Goal: Task Accomplishment & Management: Complete application form

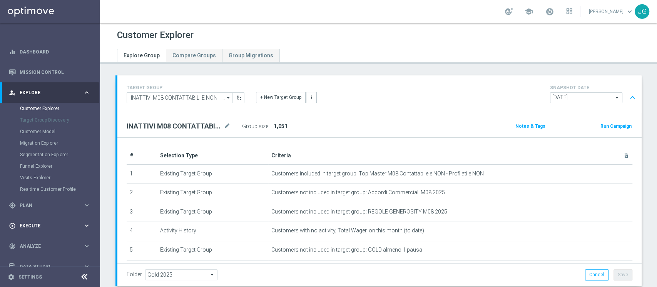
click at [31, 224] on span "Execute" at bounding box center [52, 226] width 64 height 5
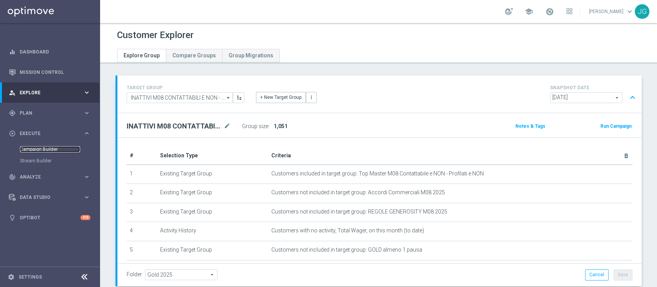
click at [46, 147] on link "Campaign Builder" at bounding box center [50, 149] width 60 height 6
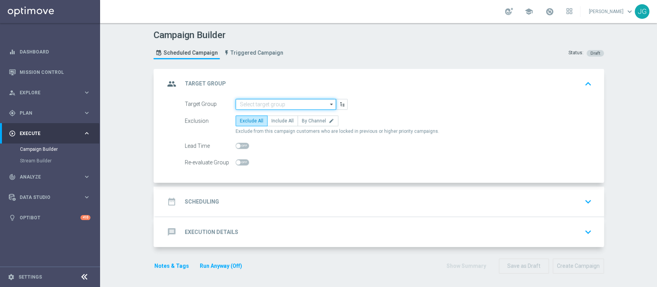
click at [272, 101] on input at bounding box center [286, 104] width 100 height 11
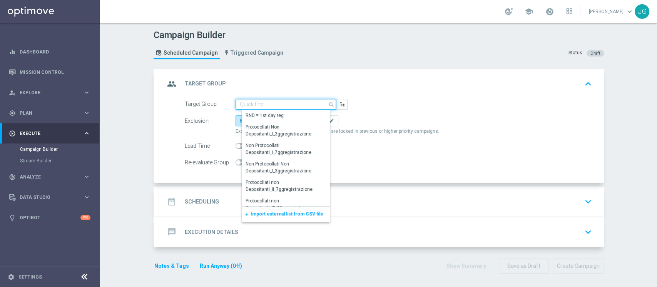
click at [272, 101] on input at bounding box center [286, 104] width 100 height 11
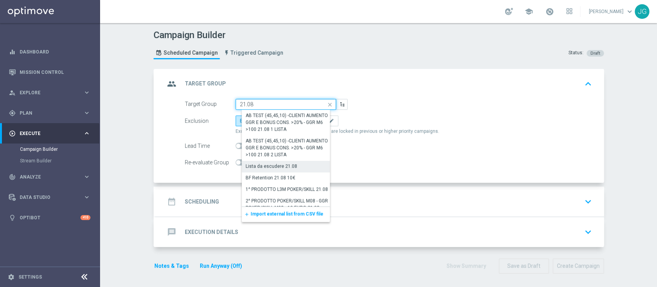
scroll to position [26, 0]
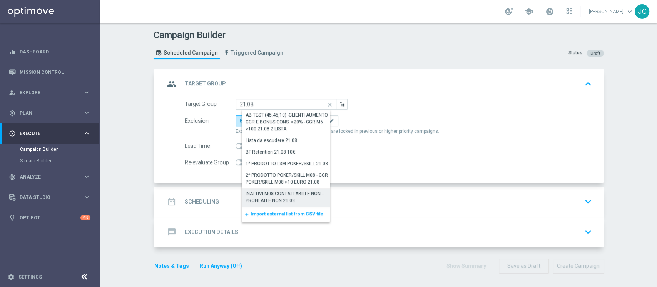
click at [269, 199] on div "INATTIVI M08 CONTATTABILI E NON - PROFILATI E NON 21.08" at bounding box center [289, 197] width 87 height 14
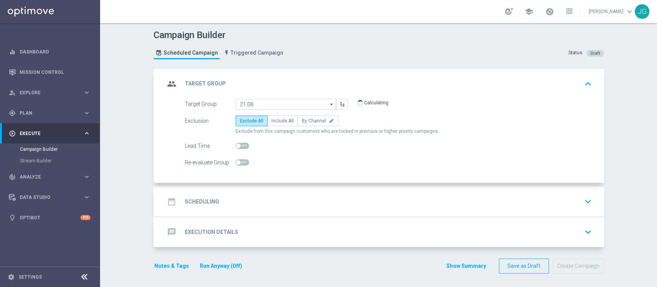
type input "INATTIVI M08 CONTATTABILI E NON - PROFILATI E NON 21.08"
click at [276, 121] on span "Include All" at bounding box center [282, 120] width 22 height 5
click at [276, 121] on input "Include All" at bounding box center [273, 122] width 5 height 5
radio input "true"
click at [289, 204] on div "date_range Scheduling keyboard_arrow_down" at bounding box center [380, 201] width 430 height 15
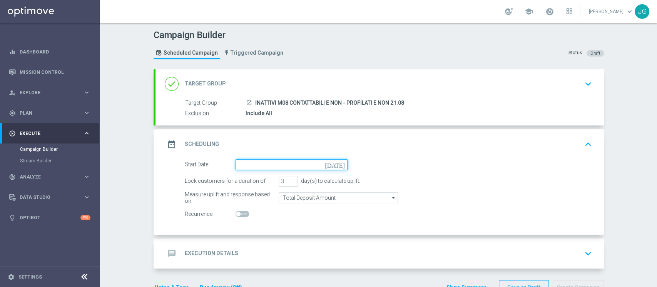
click at [302, 160] on input at bounding box center [292, 164] width 112 height 11
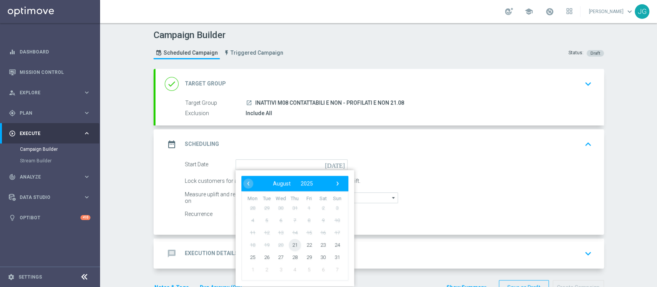
click at [289, 245] on span "21" at bounding box center [294, 245] width 12 height 12
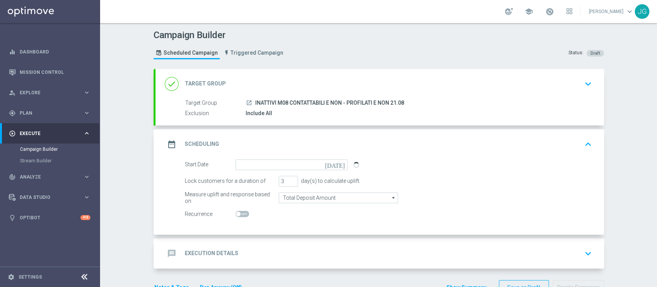
type input "21 Aug 2025"
click at [270, 254] on div "message Execution Details keyboard_arrow_down" at bounding box center [380, 253] width 430 height 15
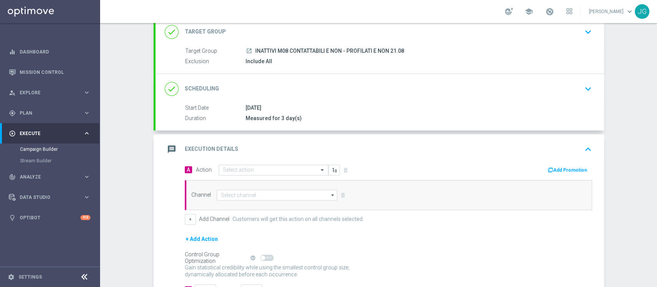
scroll to position [53, 0]
click at [258, 166] on input "text" at bounding box center [266, 169] width 86 height 7
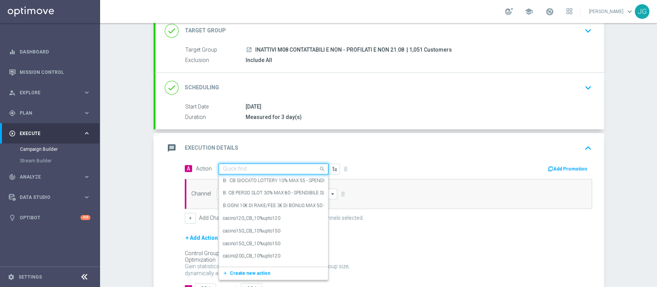
paste input "BONUS FREE 10€ - SPENDIBILE TUTTI I GIOCHI"
type input "BONUS FREE 10€ - SPENDIBILE TUTTI I GIOCHI"
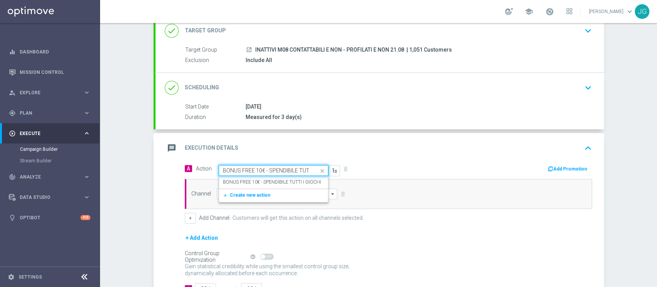
scroll to position [0, 26]
click at [266, 185] on div "BONUS FREE 10€ - SPENDIBILE TUTTI I GIOCHI edit" at bounding box center [273, 182] width 101 height 13
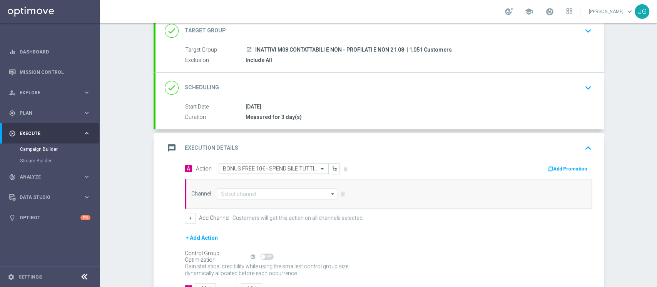
scroll to position [0, 0]
click at [564, 165] on button "Add Promotion" at bounding box center [568, 169] width 43 height 8
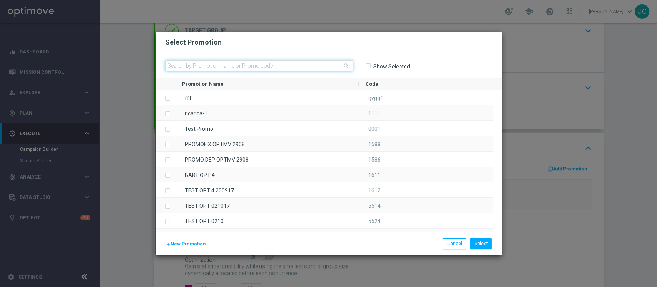
click at [283, 62] on input "text" at bounding box center [259, 65] width 188 height 11
paste input "230186"
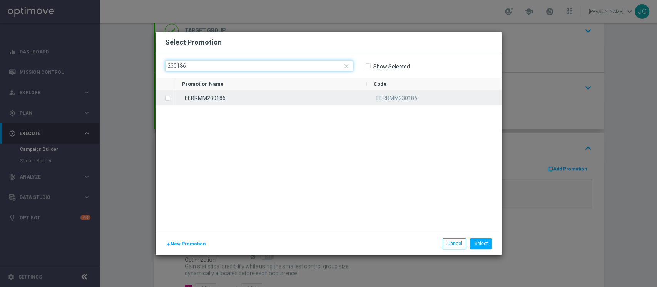
type input "230186"
click at [293, 97] on div "EERRMM230186" at bounding box center [271, 97] width 192 height 15
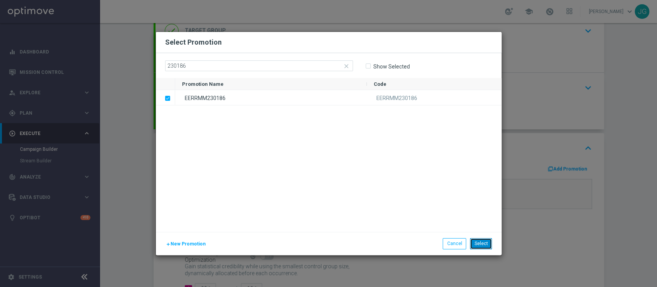
click at [482, 242] on button "Select" at bounding box center [481, 243] width 22 height 11
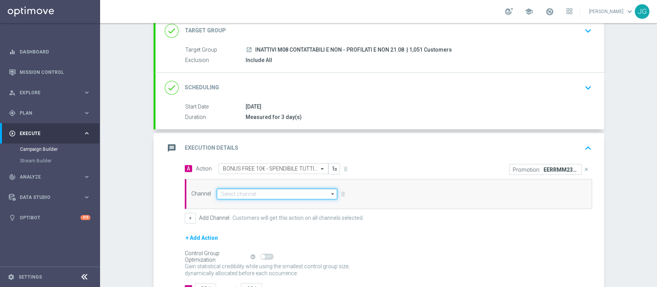
click at [267, 192] on input at bounding box center [277, 194] width 121 height 11
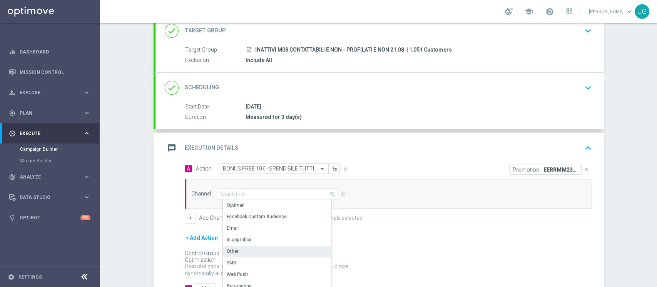
click at [257, 254] on div "Other" at bounding box center [280, 251] width 115 height 11
type input "Other"
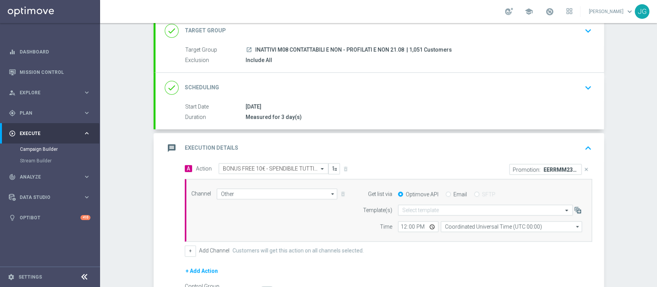
click at [446, 192] on input "Email" at bounding box center [448, 194] width 5 height 5
radio input "true"
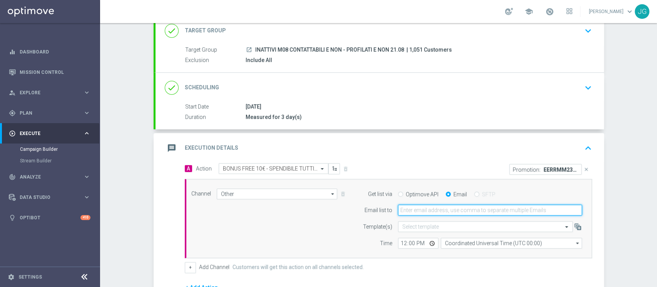
click at [436, 205] on input "email" at bounding box center [490, 210] width 184 height 11
type input "j"
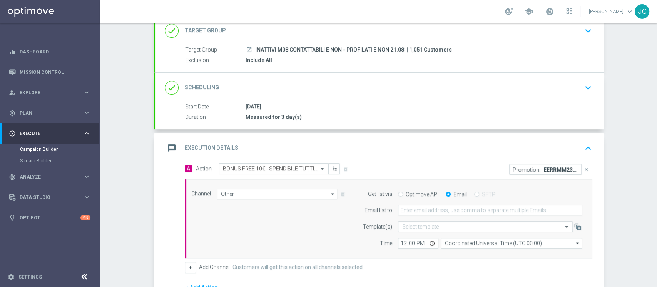
click at [445, 158] on div "message Execution Details keyboard_arrow_up" at bounding box center [380, 148] width 448 height 30
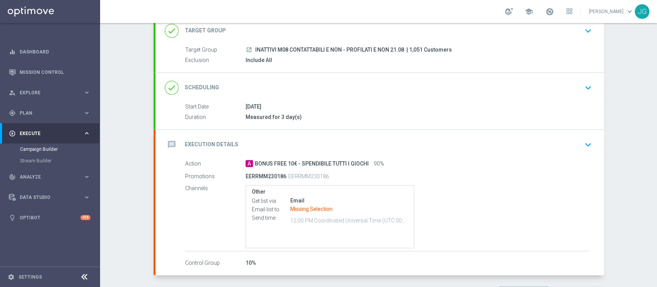
click at [445, 158] on div "message Execution Details keyboard_arrow_down" at bounding box center [380, 145] width 448 height 30
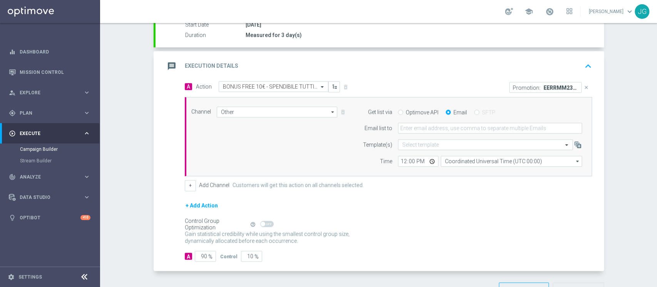
scroll to position [139, 0]
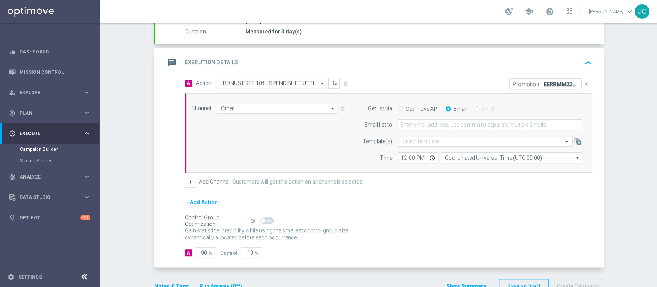
click at [398, 110] on input "Optimove API" at bounding box center [400, 109] width 5 height 5
radio input "true"
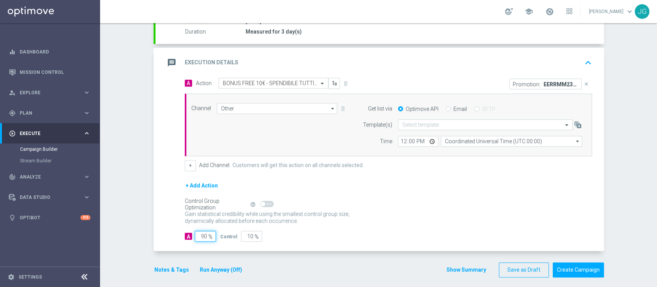
click at [199, 233] on input "90" at bounding box center [205, 236] width 21 height 11
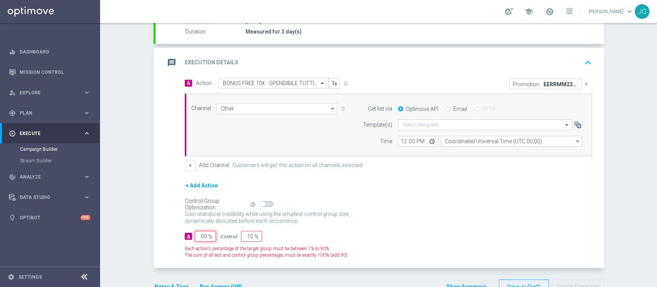
type input "0"
type input "100"
type input "10"
type input "90"
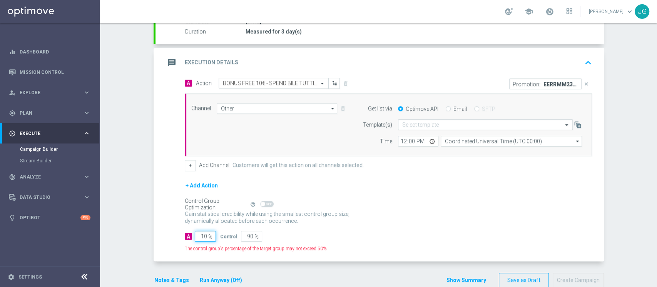
type input "100"
type input "0"
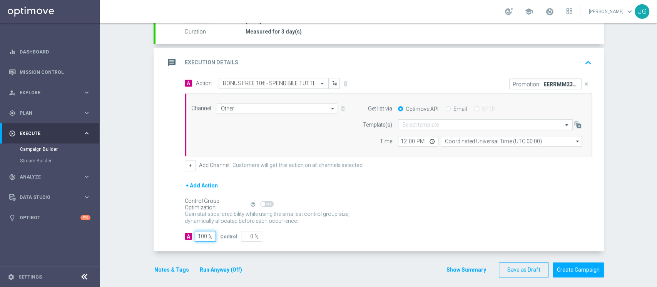
type input "100"
click at [338, 59] on div "message Execution Details keyboard_arrow_up" at bounding box center [380, 62] width 430 height 15
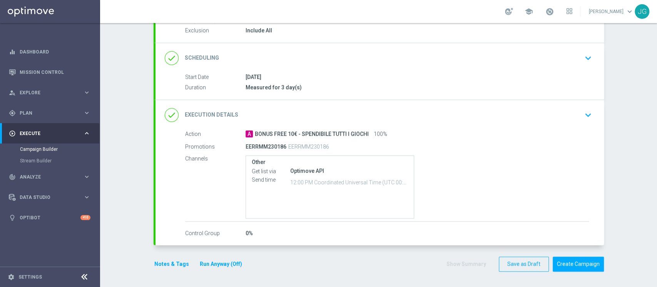
scroll to position [82, 0]
click at [164, 263] on button "Notes & Tags" at bounding box center [172, 266] width 36 height 10
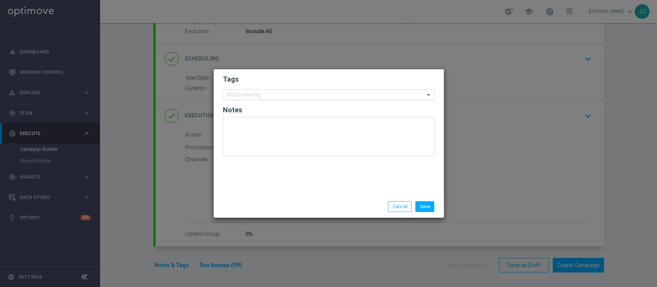
click at [261, 94] on input "text" at bounding box center [325, 95] width 197 height 7
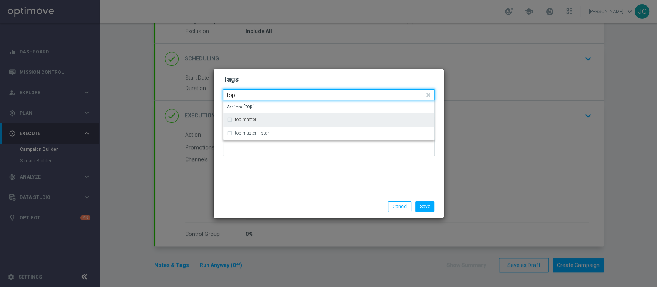
click at [249, 121] on label "top master" at bounding box center [246, 119] width 22 height 5
type input "top"
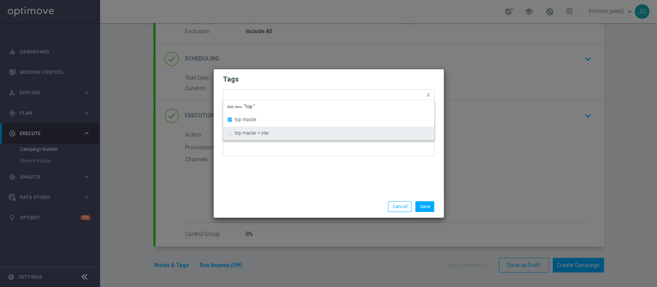
click at [284, 209] on div "Save Cancel" at bounding box center [328, 206] width 223 height 11
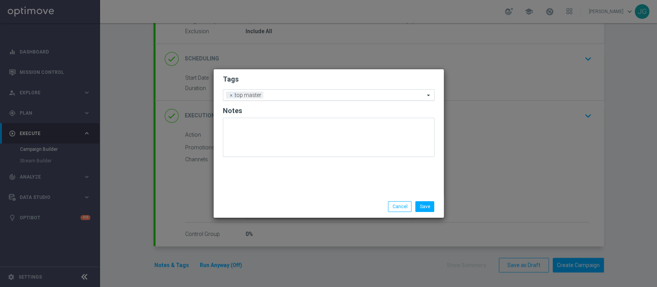
click at [323, 94] on input "text" at bounding box center [345, 95] width 158 height 7
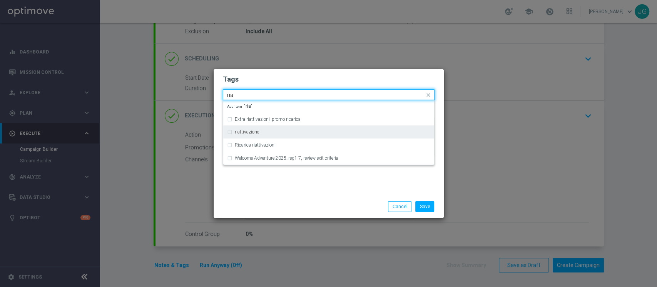
click at [304, 134] on div "riattivazione" at bounding box center [328, 132] width 203 height 12
type input "ria"
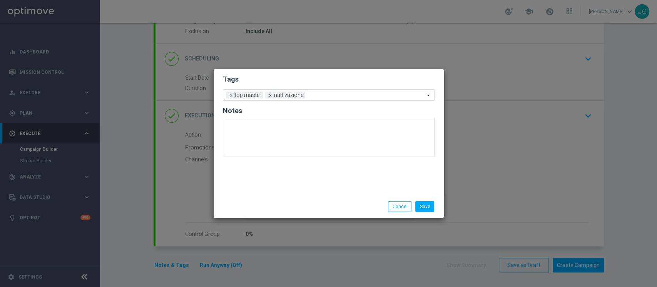
click at [311, 206] on div "Save Cancel" at bounding box center [365, 206] width 149 height 11
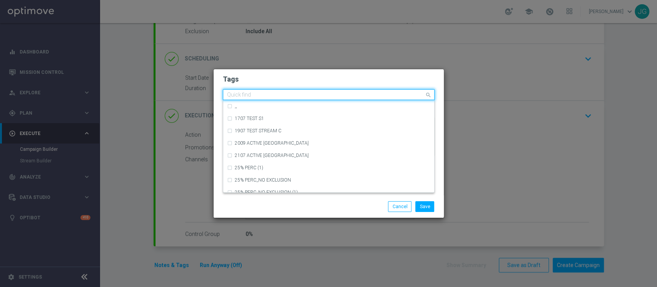
click at [333, 95] on input "text" at bounding box center [325, 95] width 197 height 7
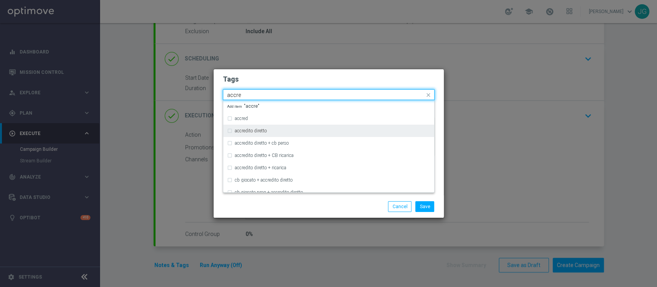
click at [280, 128] on div "accredito diretto" at bounding box center [328, 131] width 203 height 12
type input "accre"
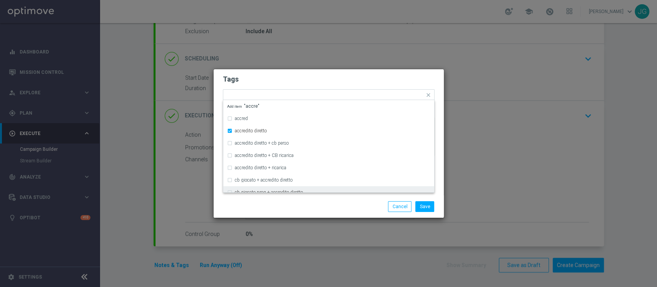
click at [314, 204] on div "Save Cancel" at bounding box center [365, 206] width 149 height 11
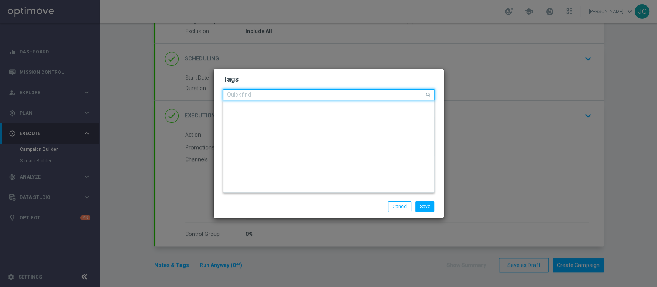
click at [367, 94] on input "text" at bounding box center [325, 95] width 197 height 7
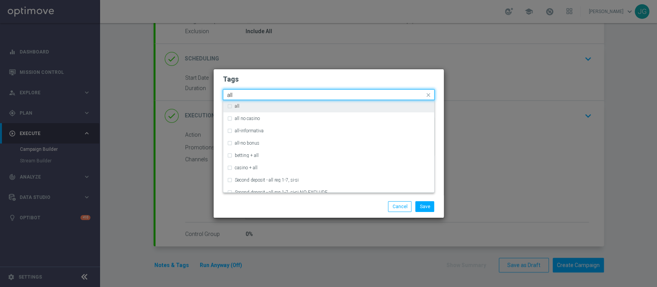
click at [326, 109] on div "all" at bounding box center [328, 106] width 203 height 12
type input "all"
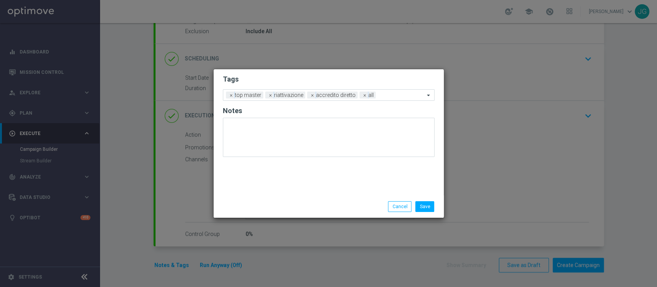
click at [293, 207] on div "Save Cancel" at bounding box center [365, 206] width 149 height 11
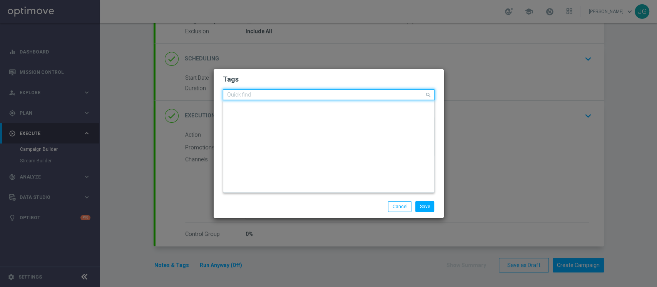
click at [389, 95] on input "text" at bounding box center [325, 95] width 197 height 7
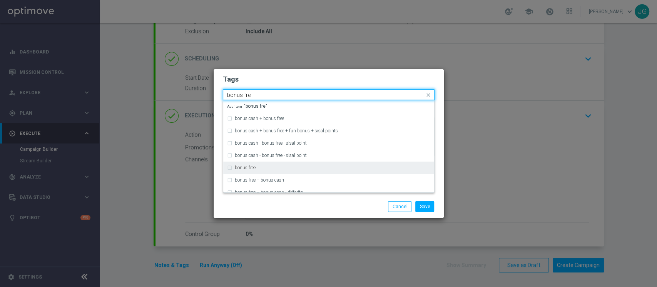
click at [271, 166] on div "bonus free" at bounding box center [333, 168] width 196 height 5
type input "bonus fre"
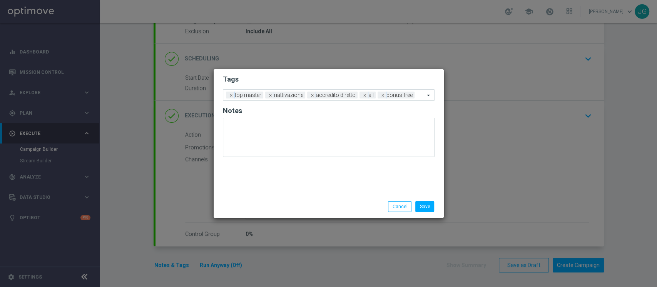
click at [314, 206] on div "Save Cancel" at bounding box center [365, 206] width 149 height 11
click at [426, 203] on button "Save" at bounding box center [424, 206] width 19 height 11
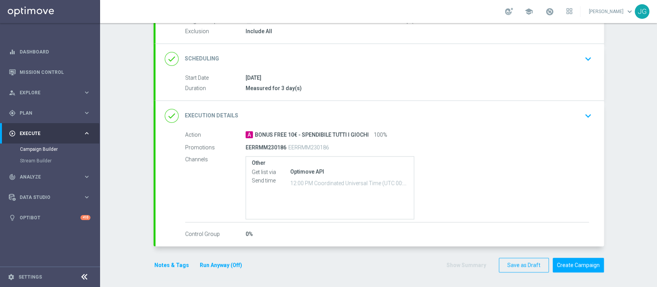
click at [202, 264] on button "Run Anyway (Off)" at bounding box center [221, 266] width 44 height 10
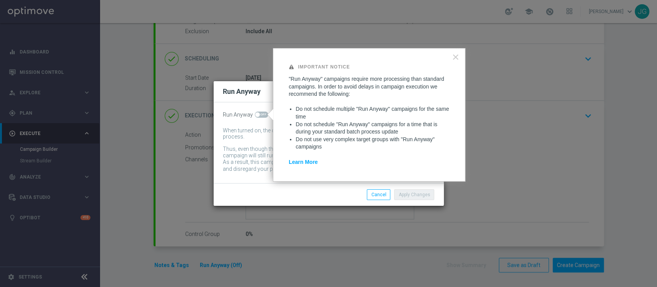
click at [257, 112] on span at bounding box center [257, 114] width 5 height 5
click at [257, 112] on input "checkbox" at bounding box center [261, 115] width 13 height 6
checkbox input "true"
click at [418, 194] on button "Apply Changes" at bounding box center [414, 194] width 40 height 11
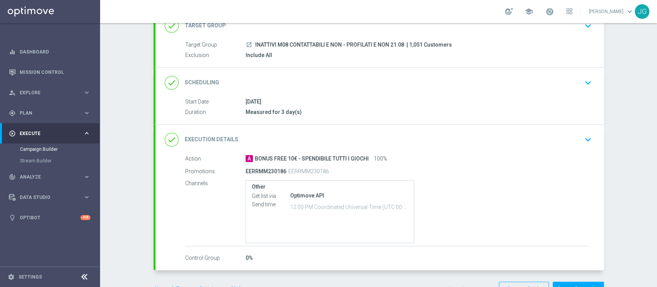
scroll to position [82, 0]
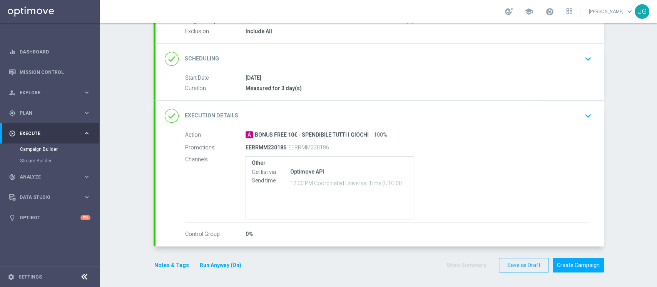
click at [351, 54] on div "done Scheduling keyboard_arrow_down" at bounding box center [380, 59] width 430 height 15
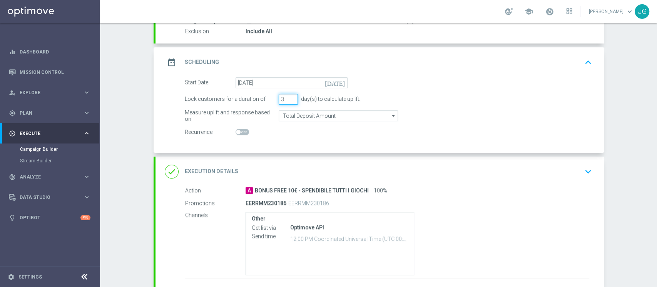
click at [281, 97] on input "3" at bounding box center [288, 99] width 19 height 11
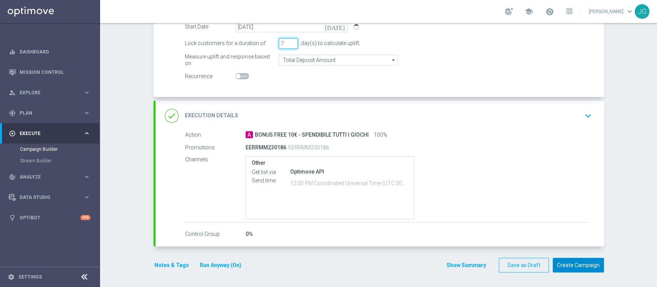
type input "7"
click at [580, 266] on button "Create Campaign" at bounding box center [578, 265] width 51 height 15
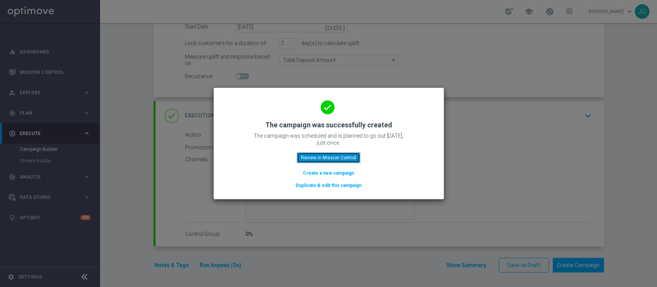
click at [336, 158] on button "Review in Mission Control" at bounding box center [329, 157] width 64 height 11
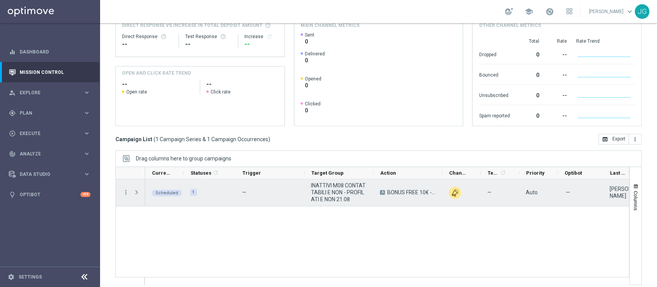
scroll to position [92, 0]
click at [174, 186] on span "play_arrow" at bounding box center [175, 186] width 5 height 5
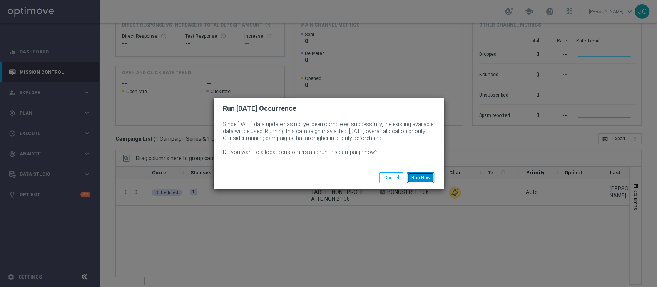
click at [426, 179] on button "Run Now" at bounding box center [420, 177] width 27 height 11
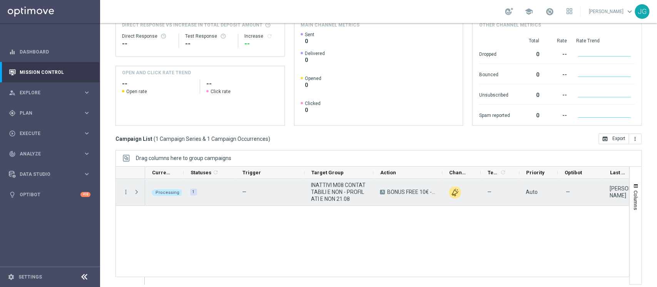
click at [139, 195] on span "Press SPACE to select this row." at bounding box center [136, 192] width 7 height 6
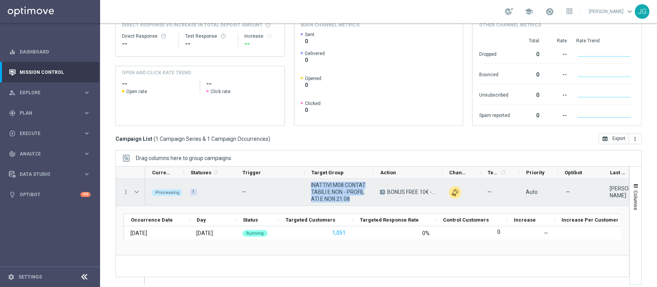
drag, startPoint x: 353, startPoint y: 197, endPoint x: 306, endPoint y: 184, distance: 49.0
click at [306, 184] on div "INATTIVI M08 CONTATTABILI E NON - PROFILATI E NON 21.08" at bounding box center [339, 192] width 69 height 27
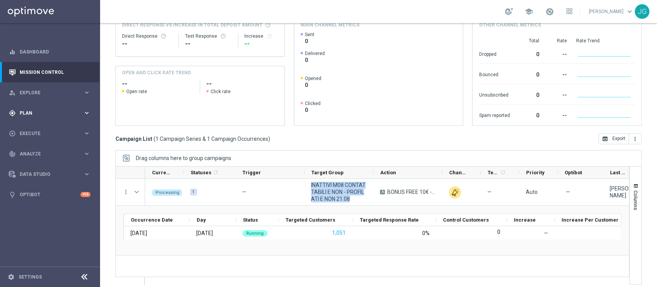
click at [72, 105] on div "gps_fixed Plan keyboard_arrow_right" at bounding box center [49, 113] width 99 height 20
click at [40, 128] on link "Target Groups" at bounding box center [50, 129] width 60 height 6
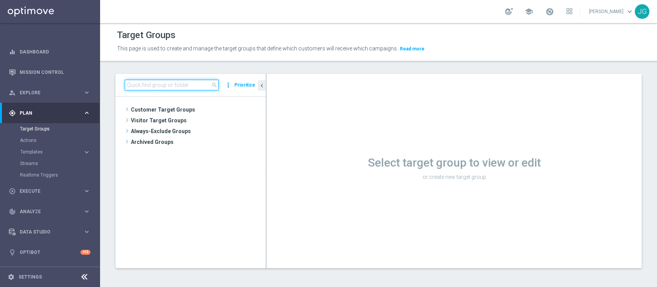
click at [176, 87] on input at bounding box center [172, 85] width 94 height 11
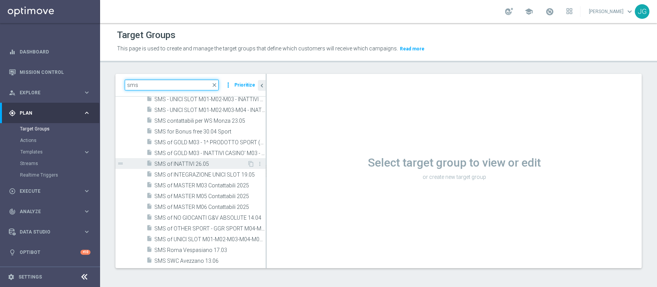
scroll to position [385, 0]
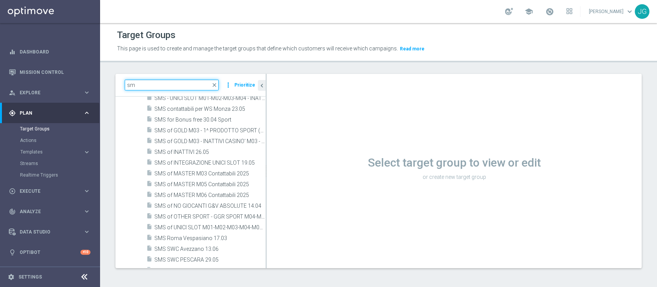
type input "s"
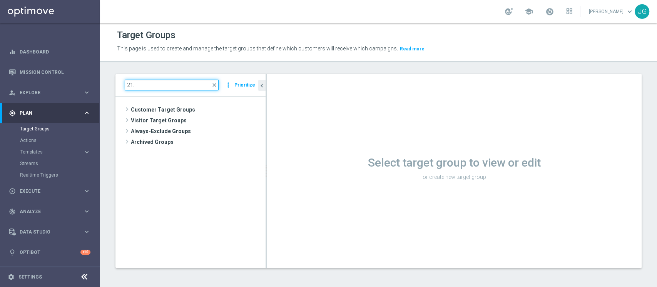
scroll to position [0, 0]
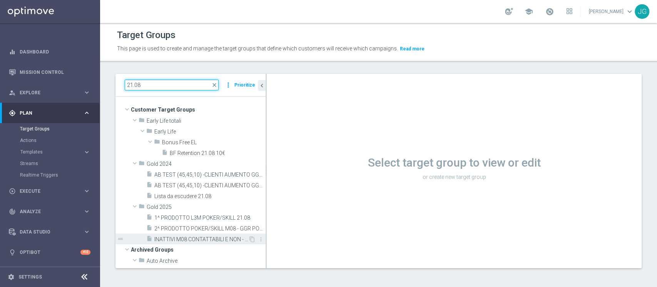
type input "21.08"
click at [181, 236] on span "INATTIVI M08 CONTATTABILI E NON - PROFILATI E NON 21.08" at bounding box center [201, 239] width 94 height 7
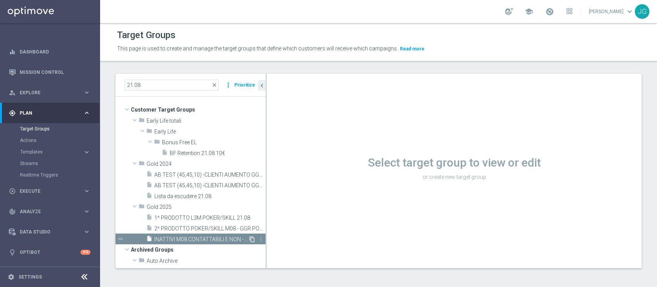
click at [249, 239] on icon "content_copy" at bounding box center [252, 239] width 6 height 6
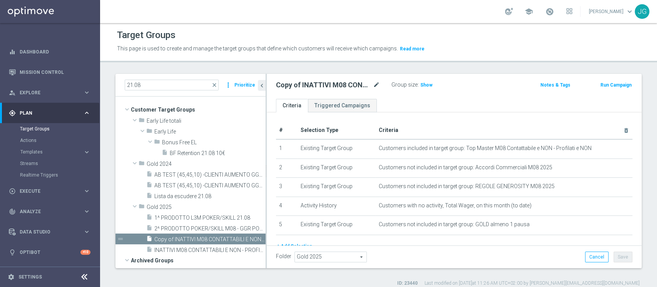
click at [377, 82] on body "equalizer Dashboard Mission Control" at bounding box center [328, 143] width 657 height 287
click at [375, 84] on icon "mode_edit" at bounding box center [376, 84] width 7 height 9
click at [345, 87] on input "Copy of INATTIVI M08 CONTATTABILI E NON - PROFILATI E NON 21.08" at bounding box center [328, 85] width 104 height 11
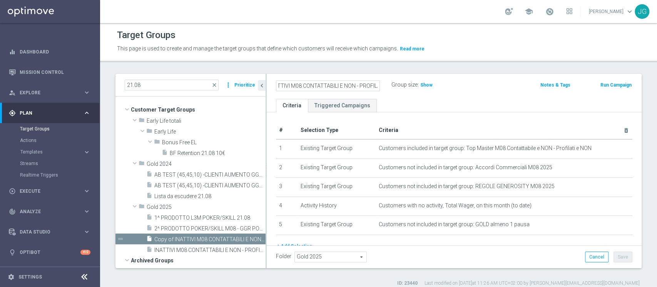
drag, startPoint x: 339, startPoint y: 85, endPoint x: 355, endPoint y: 85, distance: 16.6
click at [355, 85] on input "SMS - INATTIVI M08 CONTATTABILI E NON - PROFILATI E NON 21.08" at bounding box center [328, 85] width 104 height 11
drag, startPoint x: 341, startPoint y: 85, endPoint x: 363, endPoint y: 87, distance: 21.6
click at [363, 87] on input "SMS - INATTIVI M08 CONTATTABILI - PROFILATI E NON 21.08" at bounding box center [328, 85] width 104 height 11
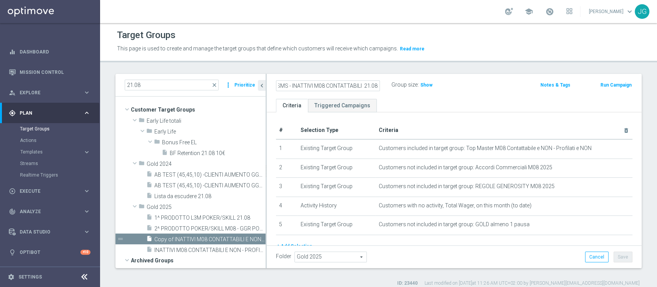
scroll to position [0, 1]
type input "SMS - INATTIVI M08 CONTATTABILI 21.08"
click at [487, 82] on div "SMS - INATTIVI M08 CONTATTABILI 21.08 Group size : Show" at bounding box center [392, 86] width 245 height 12
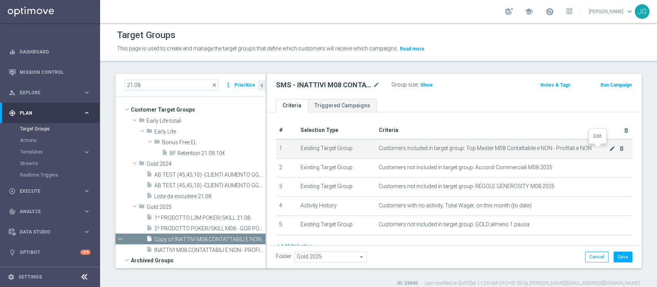
click at [609, 149] on icon "mode_edit" at bounding box center [612, 149] width 6 height 6
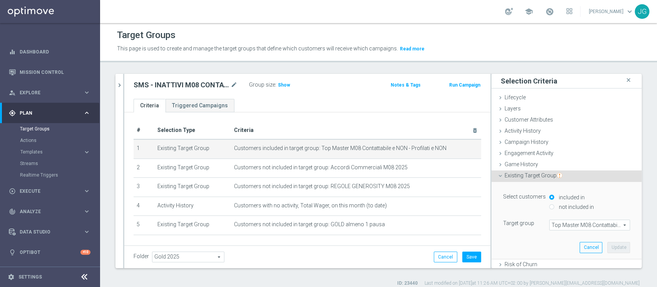
click at [563, 223] on span "Top Master M08 Contattabile e NON - Profilati e NON" at bounding box center [590, 225] width 80 height 10
click at [0, 0] on input "search" at bounding box center [0, 0] width 0 height 0
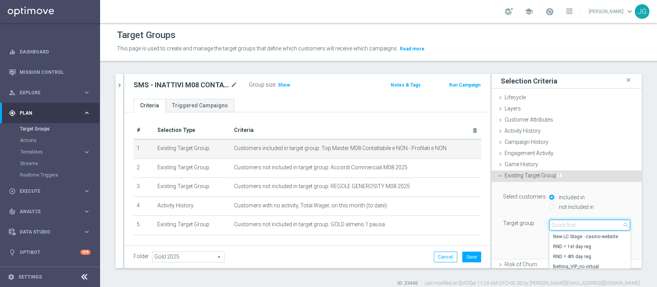
click at [563, 223] on input "search" at bounding box center [589, 225] width 81 height 11
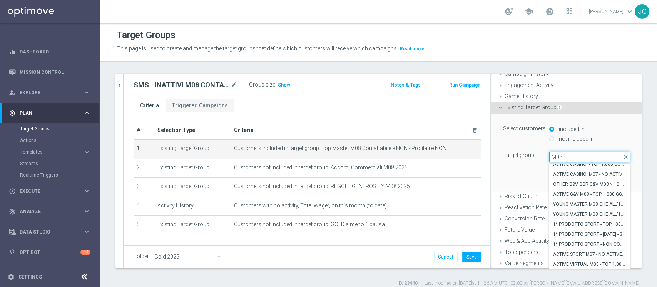
scroll to position [1610, 0]
type input "M"
type input "TOP MASTER"
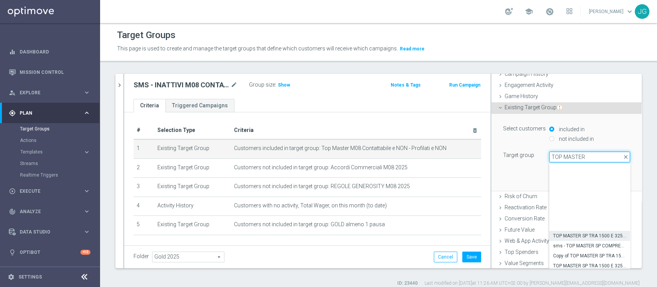
scroll to position [72, 0]
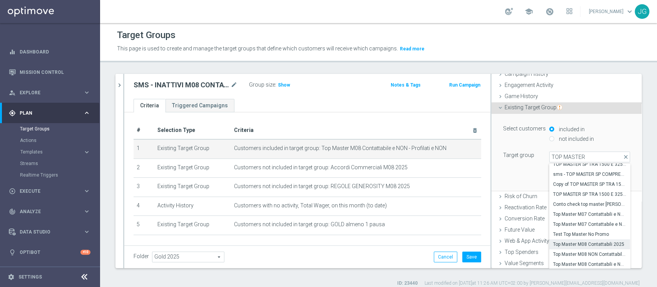
click at [570, 243] on span "Top Master M08 Contattabili 2025" at bounding box center [589, 244] width 73 height 6
type input "Top Master M08 Contattabili 2025"
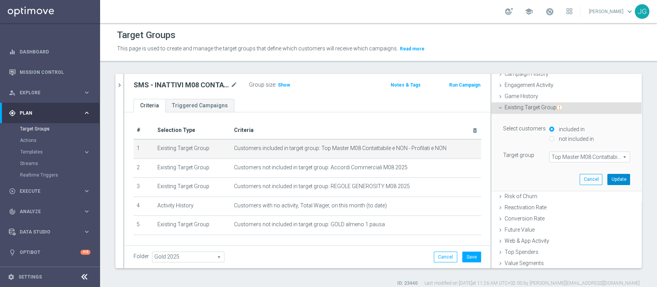
click at [607, 178] on button "Update" at bounding box center [618, 179] width 23 height 11
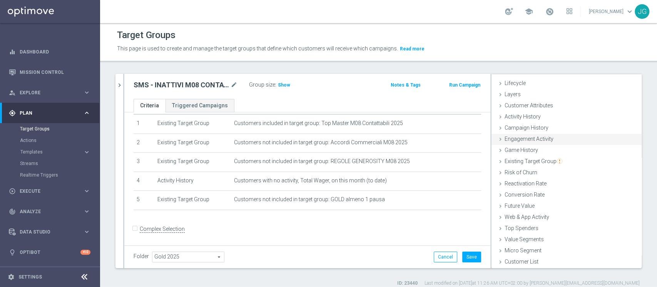
scroll to position [0, 0]
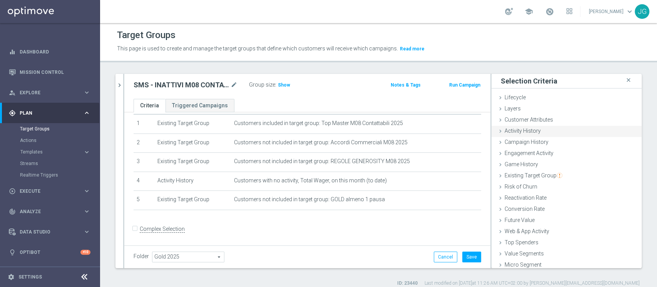
click at [520, 130] on span "Activity History" at bounding box center [523, 131] width 36 height 6
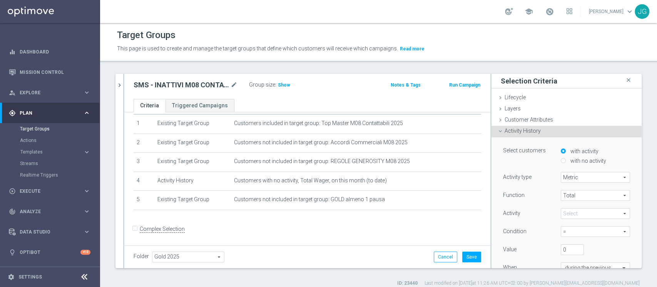
click at [568, 180] on span "Metric" at bounding box center [595, 177] width 69 height 10
click at [568, 177] on span "Metric" at bounding box center [595, 177] width 69 height 10
click at [561, 211] on span at bounding box center [595, 214] width 69 height 10
click at [536, 132] on div "Activity History done" at bounding box center [567, 132] width 150 height 12
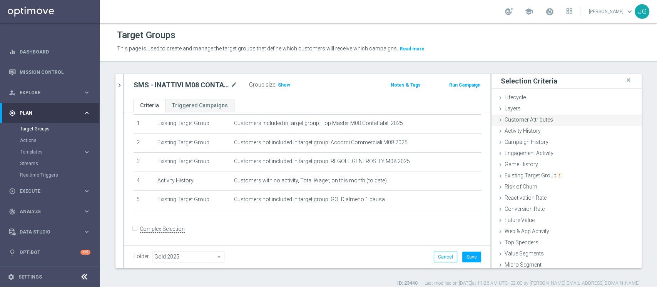
click at [525, 119] on span "Customer Attributes" at bounding box center [529, 120] width 49 height 6
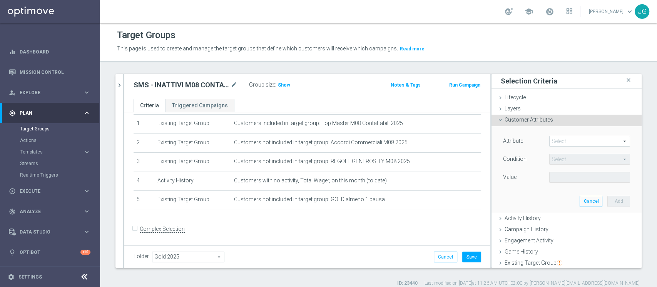
click at [573, 142] on span at bounding box center [590, 141] width 80 height 10
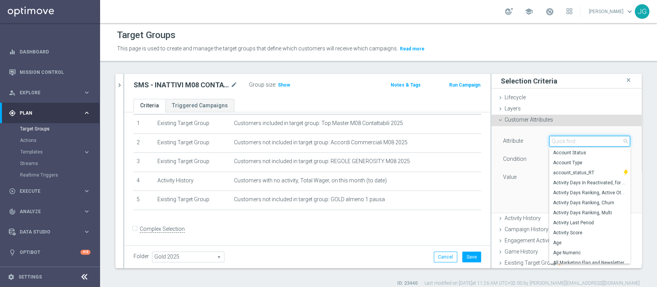
click at [573, 142] on input "search" at bounding box center [589, 141] width 81 height 11
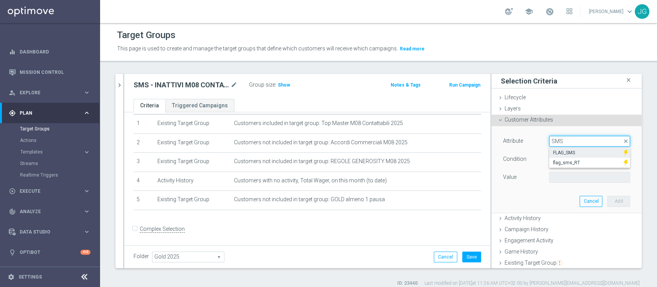
type input "SMS"
click at [561, 157] on label "FLAG_SMS" at bounding box center [586, 153] width 74 height 10
type input "FLAG_SMS"
type input "Equals"
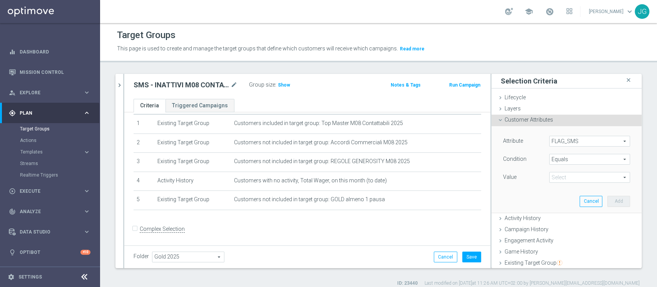
click at [569, 176] on span at bounding box center [590, 177] width 80 height 10
click at [553, 209] on span "Yes" at bounding box center [589, 209] width 73 height 6
type input "Yes"
click at [607, 201] on button "Add" at bounding box center [618, 201] width 23 height 11
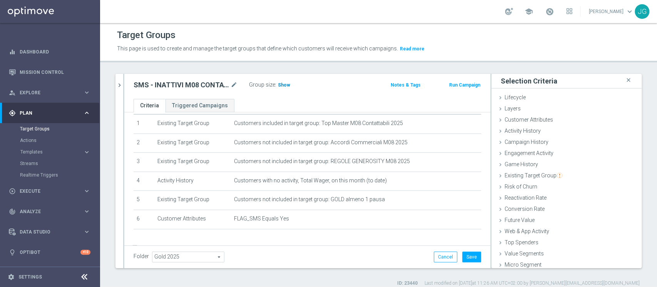
click at [281, 84] on span "Show" at bounding box center [284, 84] width 12 height 5
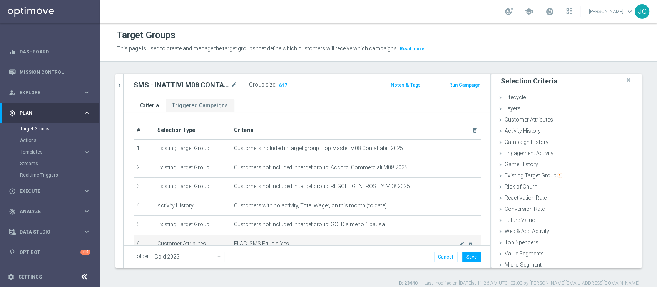
scroll to position [44, 0]
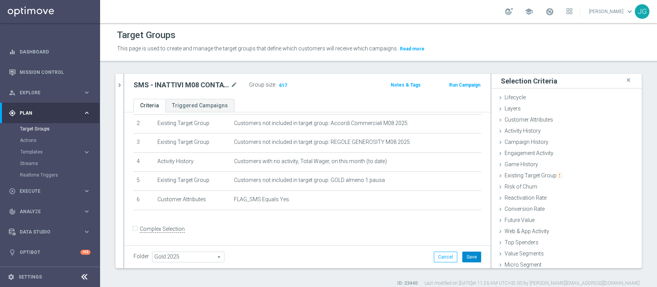
click at [465, 257] on button "Save" at bounding box center [471, 257] width 19 height 11
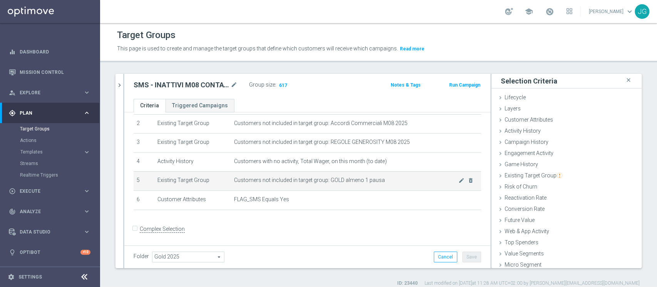
scroll to position [0, 0]
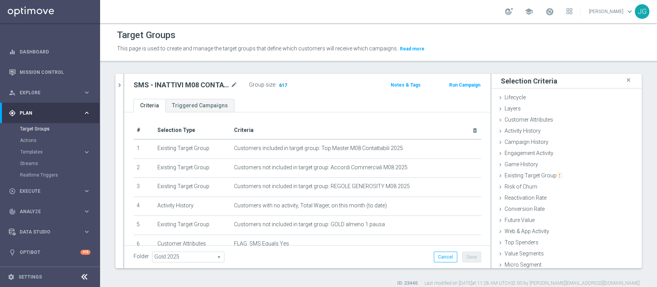
click at [283, 85] on span "617" at bounding box center [283, 85] width 10 height 7
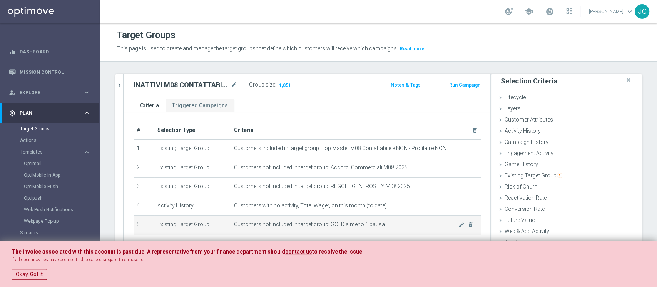
scroll to position [14, 0]
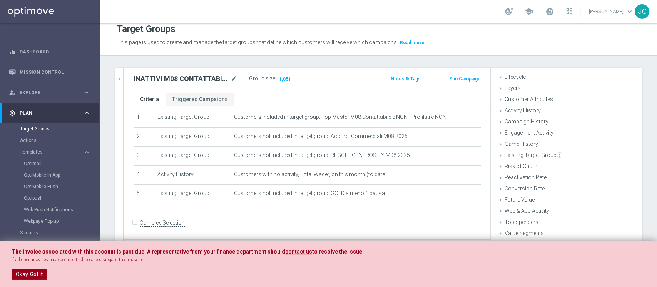
click at [28, 271] on button "Okay, Got it" at bounding box center [29, 274] width 35 height 11
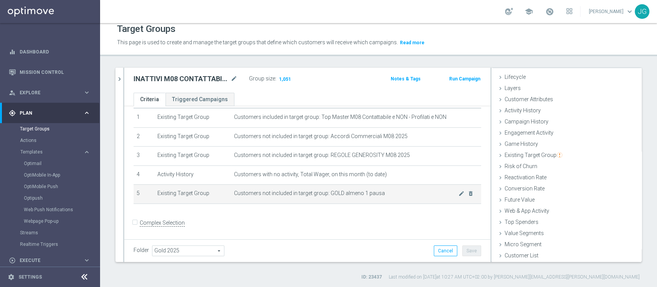
scroll to position [0, 0]
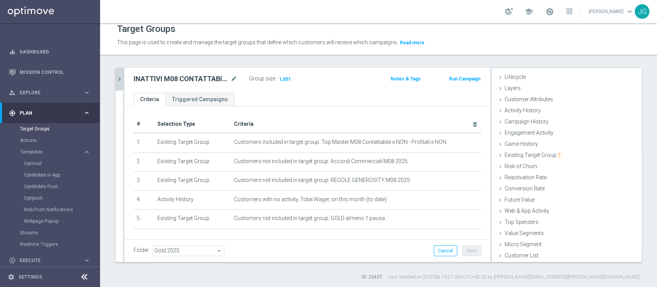
click at [118, 82] on icon "chevron_right" at bounding box center [119, 78] width 7 height 7
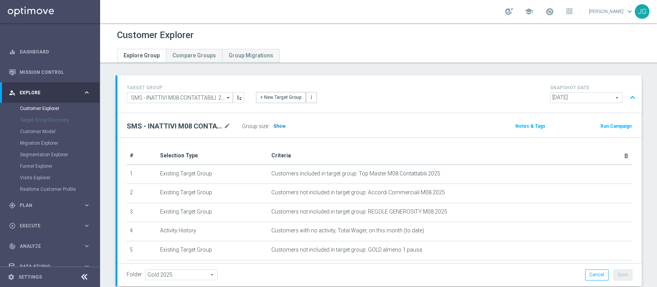
click at [280, 125] on span "Show" at bounding box center [279, 126] width 12 height 5
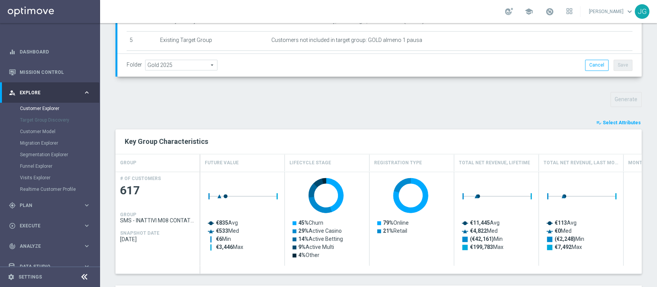
scroll to position [210, 0]
click at [608, 121] on span "Select Attributes" at bounding box center [622, 122] width 38 height 5
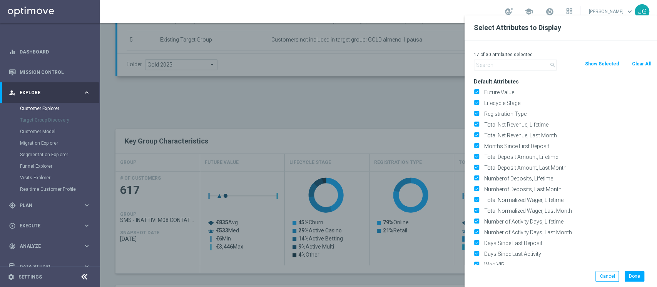
click at [641, 66] on button "Clear All" at bounding box center [641, 64] width 20 height 8
checkbox input "false"
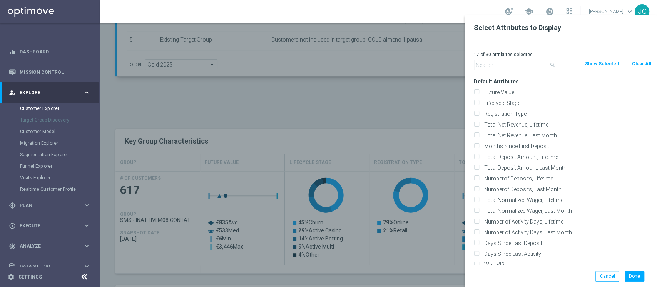
checkbox input "false"
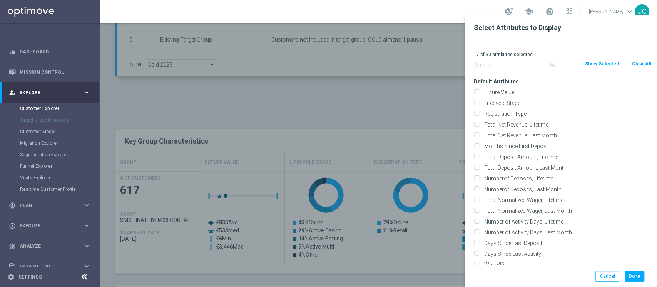
checkbox input "false"
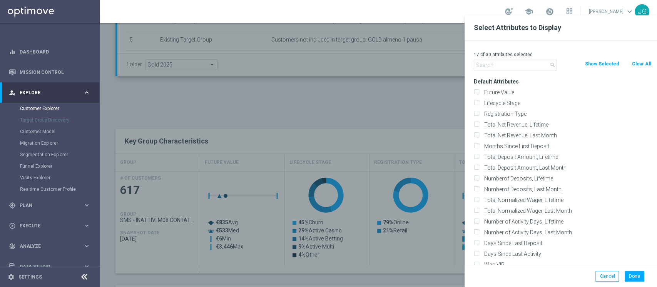
checkbox input "false"
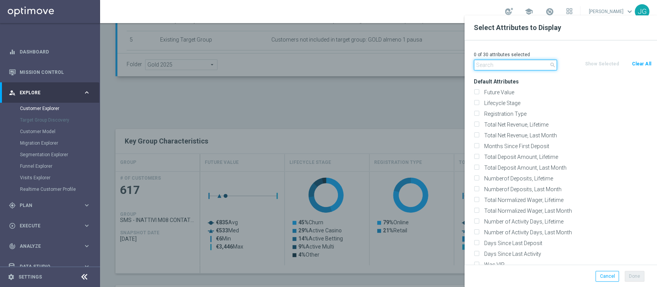
click at [504, 65] on input "text" at bounding box center [515, 65] width 83 height 11
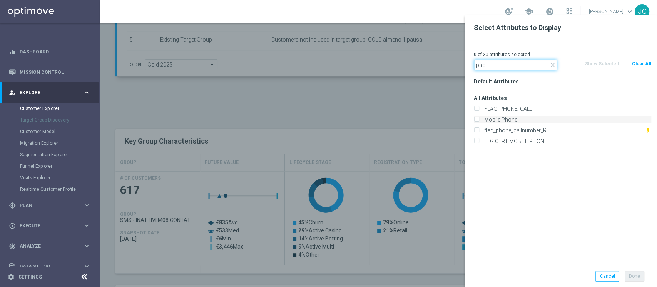
type input "pho"
click at [489, 122] on label "Mobile Phone" at bounding box center [567, 119] width 170 height 7
click at [479, 122] on input "Mobile Phone" at bounding box center [476, 120] width 5 height 5
checkbox input "true"
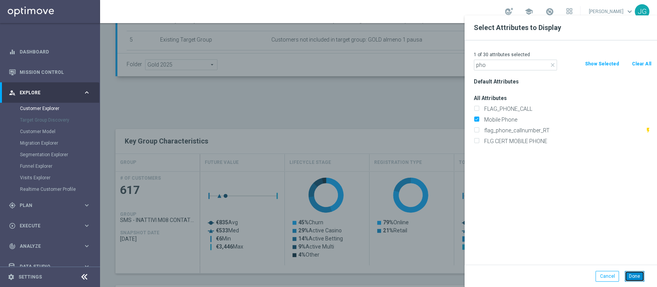
click at [635, 276] on button "Done" at bounding box center [635, 276] width 20 height 11
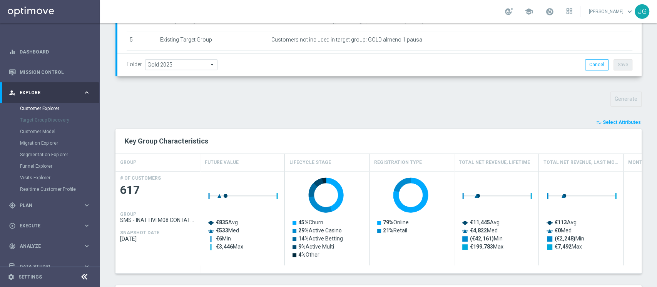
type input "Search"
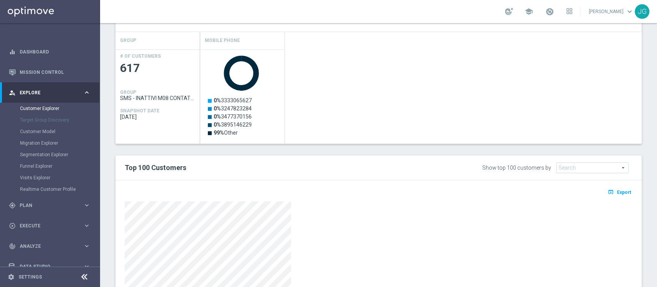
scroll to position [432, 0]
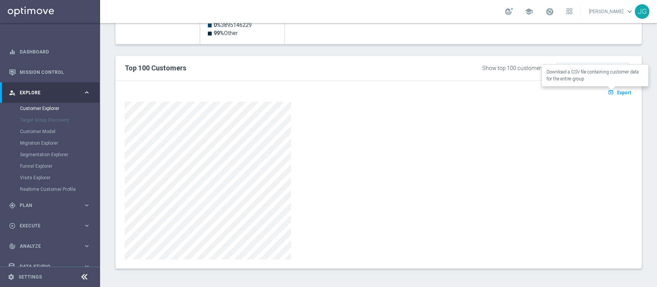
click at [617, 92] on span "Export" at bounding box center [624, 92] width 14 height 5
